Goal: Information Seeking & Learning: Learn about a topic

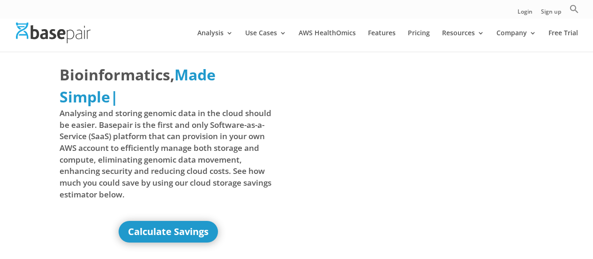
scroll to position [141, 0]
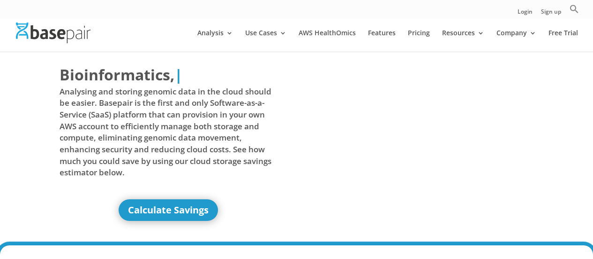
click at [174, 199] on link "Calculate Savings" at bounding box center [168, 210] width 99 height 22
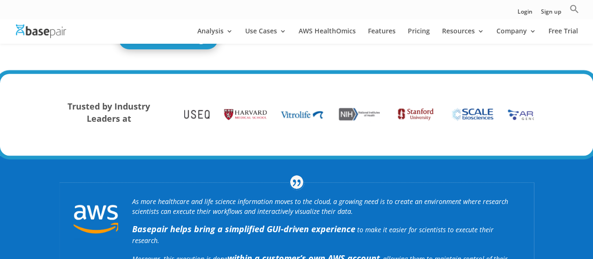
scroll to position [141, 0]
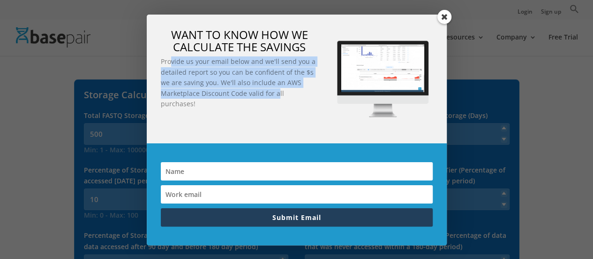
drag, startPoint x: 171, startPoint y: 62, endPoint x: 283, endPoint y: 92, distance: 116.5
click at [278, 94] on p "Provide us your email below and we'll send you a detailed report so you can be …" at bounding box center [240, 82] width 158 height 53
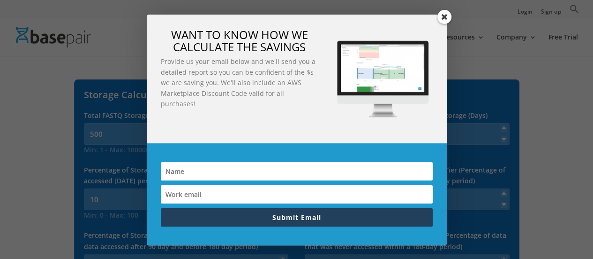
click at [440, 17] on span at bounding box center [445, 17] width 14 height 14
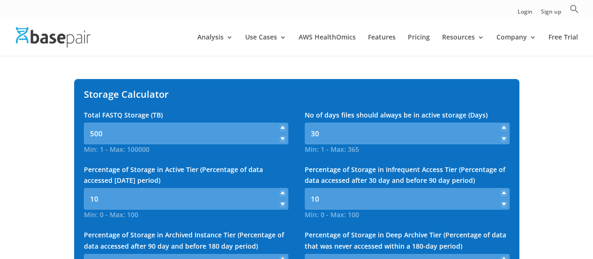
scroll to position [47, 0]
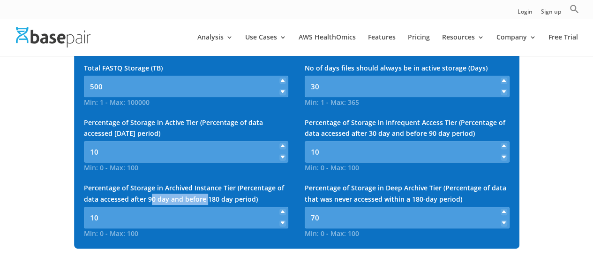
drag, startPoint x: 147, startPoint y: 198, endPoint x: 203, endPoint y: 199, distance: 55.8
click at [163, 72] on span "Percentage of Storage in Archived Instance Tier (Percentage of data accessed af…" at bounding box center [123, 67] width 79 height 9
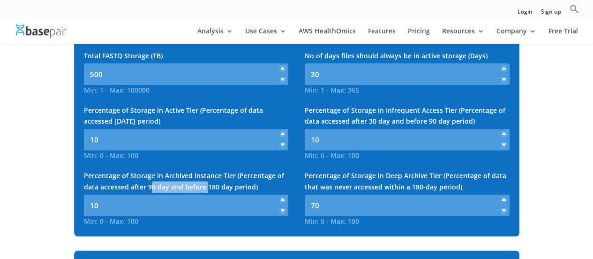
scroll to position [141, 0]
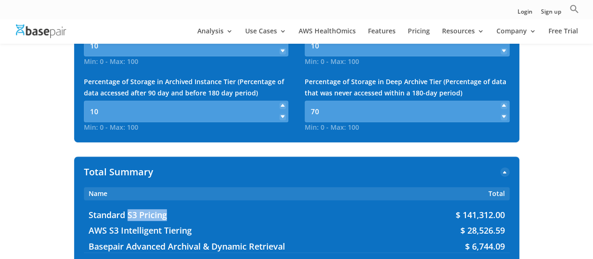
drag, startPoint x: 145, startPoint y: 213, endPoint x: 198, endPoint y: 212, distance: 52.6
click at [198, 212] on span "Standard S3 Pricing" at bounding box center [245, 214] width 312 height 11
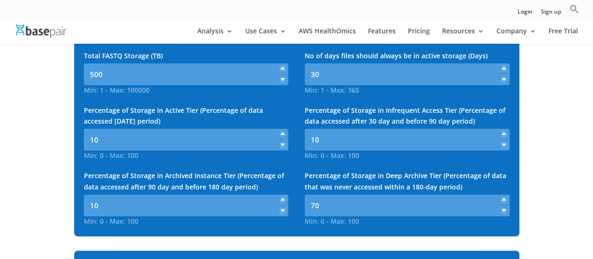
scroll to position [0, 0]
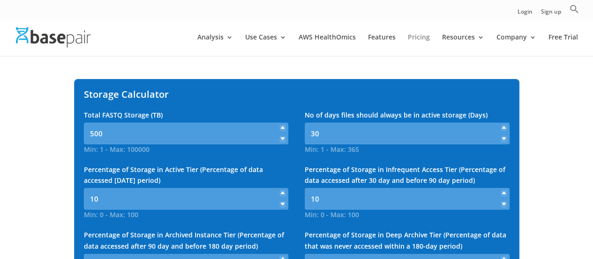
click at [416, 34] on link "Pricing" at bounding box center [419, 45] width 22 height 22
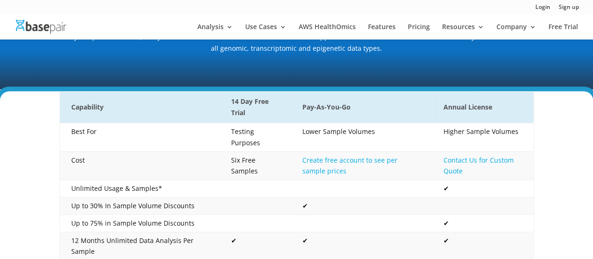
scroll to position [140, 0]
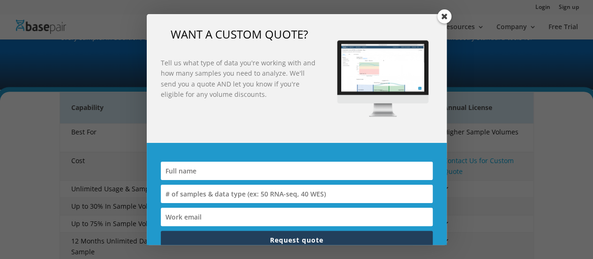
click at [438, 17] on span at bounding box center [445, 16] width 14 height 14
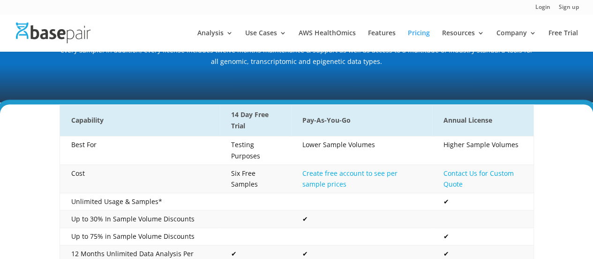
scroll to position [0, 0]
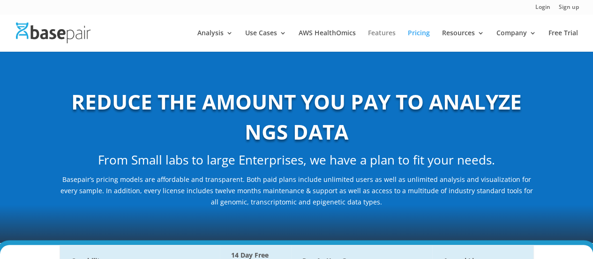
click at [385, 31] on link "Features" at bounding box center [382, 41] width 28 height 22
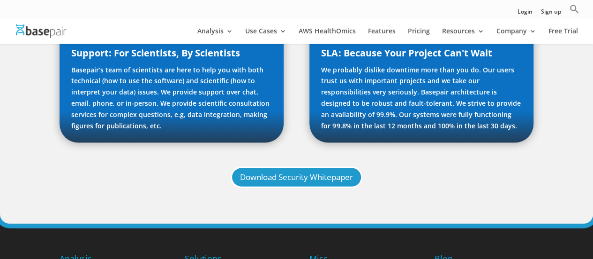
scroll to position [892, 0]
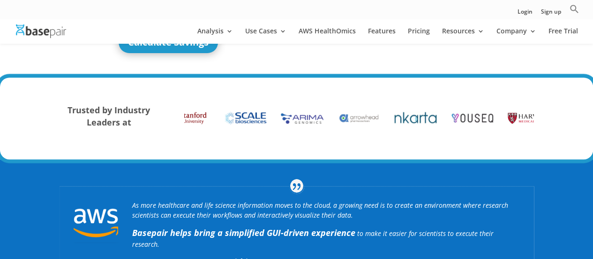
scroll to position [141, 0]
